Goal: Find specific page/section

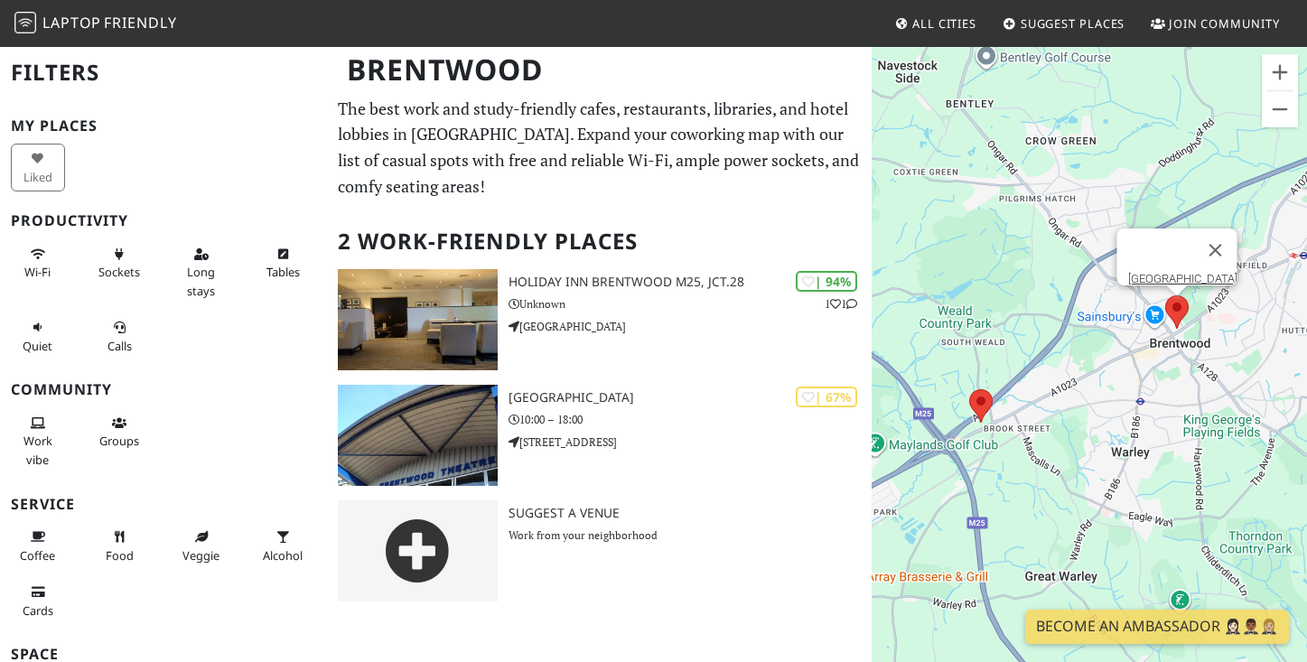
click at [1165, 295] on area at bounding box center [1165, 295] width 0 height 0
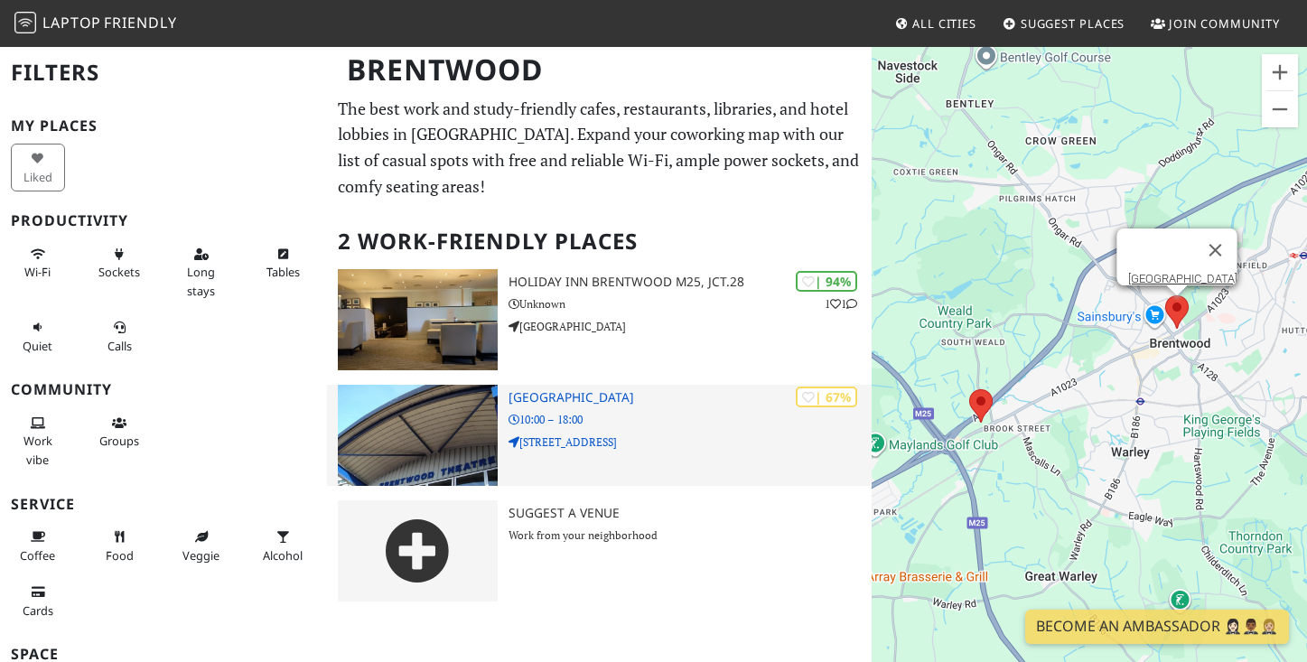
click at [489, 424] on img at bounding box center [418, 435] width 160 height 101
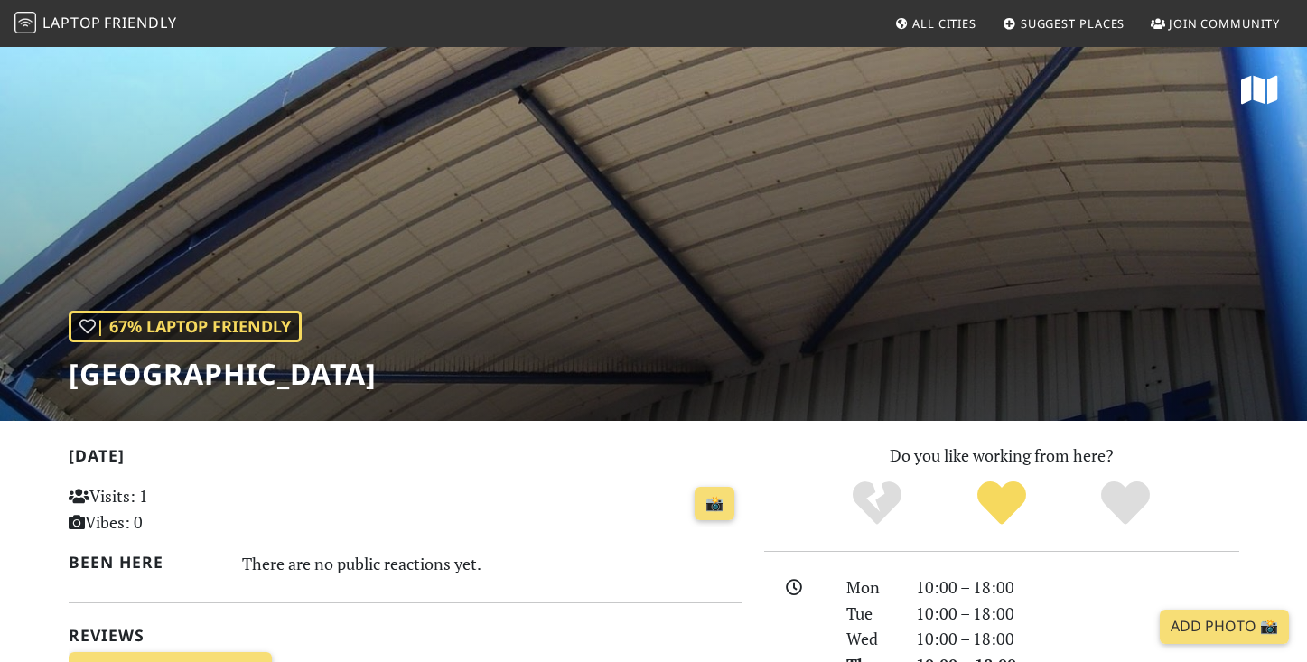
click at [623, 388] on div "| 67% Laptop Friendly [GEOGRAPHIC_DATA]" at bounding box center [653, 233] width 1307 height 376
drag, startPoint x: 485, startPoint y: 380, endPoint x: 80, endPoint y: 371, distance: 404.8
click at [74, 374] on h1 "[GEOGRAPHIC_DATA]" at bounding box center [223, 374] width 308 height 34
copy h1 "[GEOGRAPHIC_DATA]"
